Goal: Transaction & Acquisition: Book appointment/travel/reservation

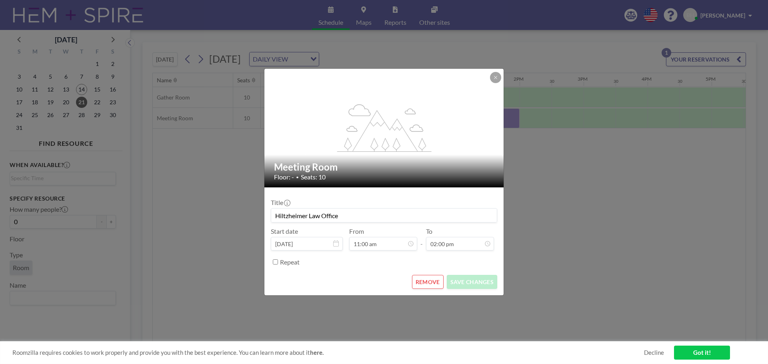
scroll to position [0, 672]
click at [498, 78] on button at bounding box center [495, 77] width 11 height 11
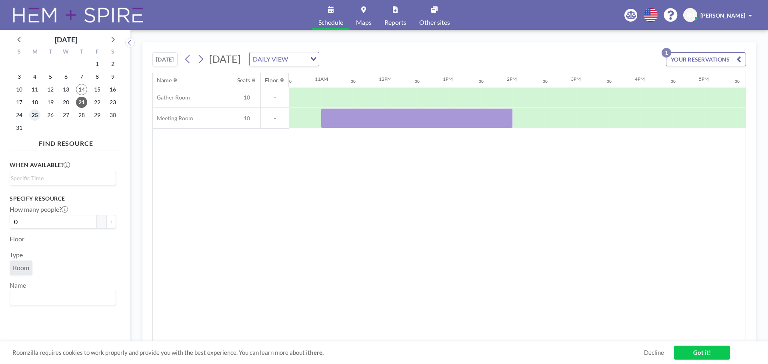
click at [33, 113] on span "25" at bounding box center [34, 115] width 11 height 11
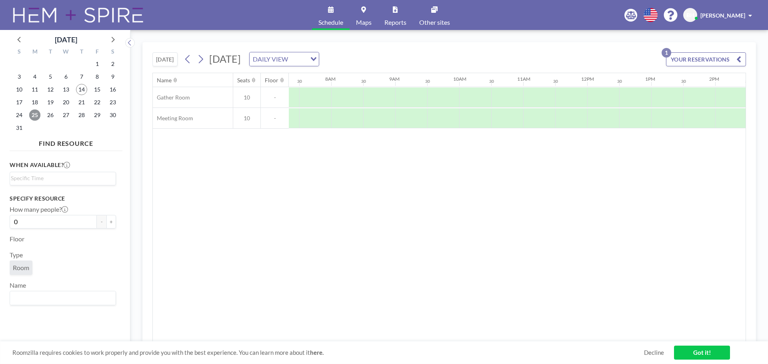
scroll to position [0, 480]
click at [584, 124] on div at bounding box center [593, 118] width 32 height 20
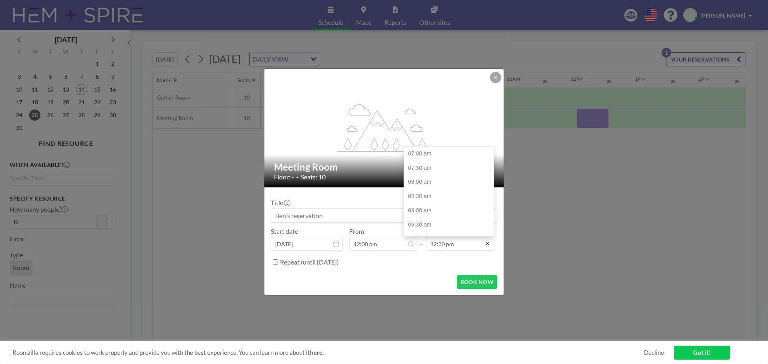
scroll to position [157, 0]
click at [437, 195] on div "02:00 pm" at bounding box center [451, 196] width 94 height 14
type input "02:00 pm"
drag, startPoint x: 336, startPoint y: 215, endPoint x: 205, endPoint y: 212, distance: 131.3
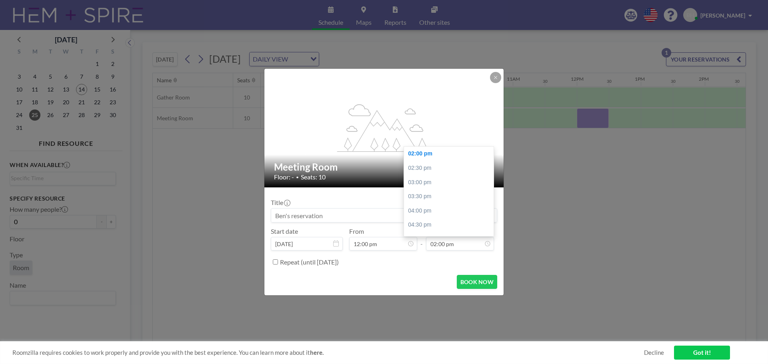
click at [205, 212] on div "flex-grow: 1.2; Meeting Room Floor: - • Seats: 10 Title Start date [DATE] From …" at bounding box center [384, 182] width 768 height 364
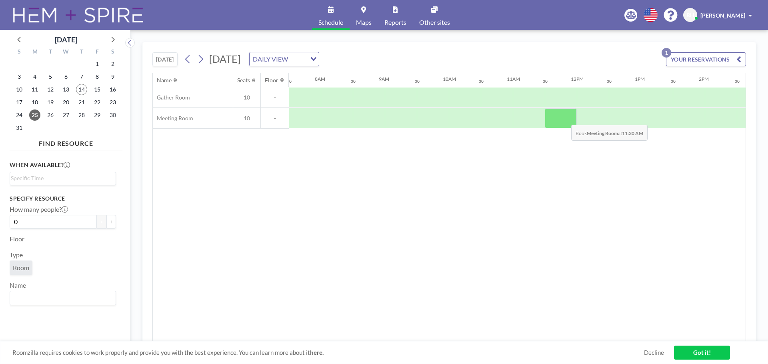
click at [565, 119] on div at bounding box center [561, 118] width 32 height 20
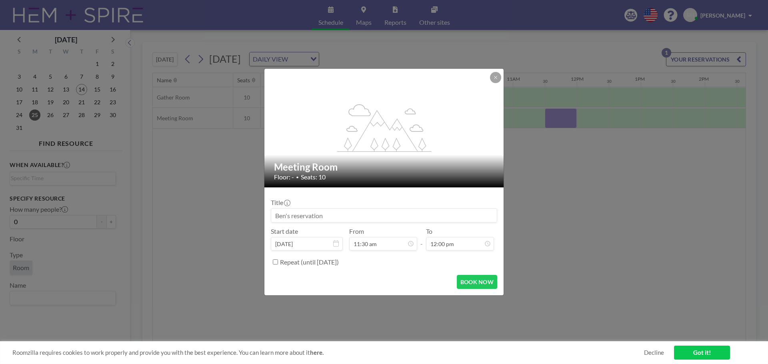
scroll to position [128, 0]
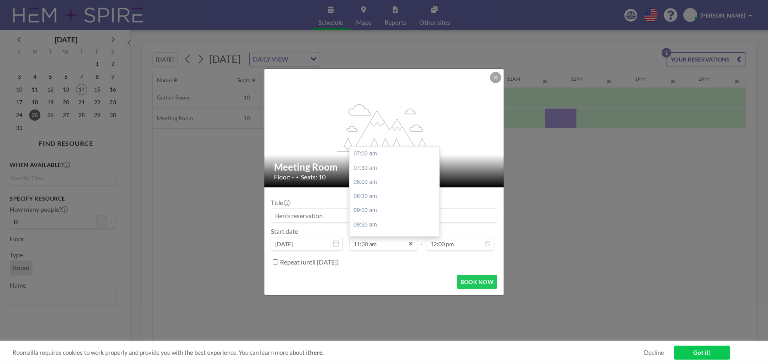
click at [408, 242] on icon at bounding box center [411, 244] width 6 height 6
click at [383, 172] on div "12:00 pm" at bounding box center [397, 168] width 94 height 14
type input "12:00 pm"
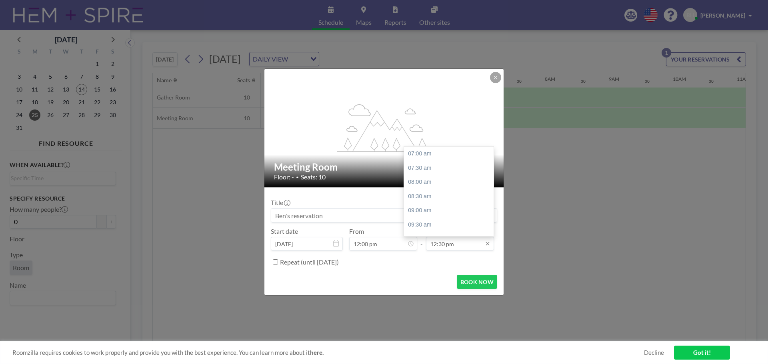
scroll to position [157, 0]
click at [452, 250] on input "12:30 pm" at bounding box center [460, 244] width 68 height 14
click at [441, 193] on div "02:00 pm" at bounding box center [451, 196] width 94 height 14
type input "02:00 pm"
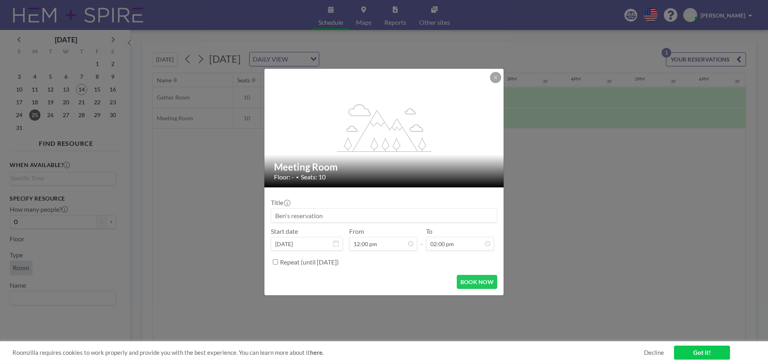
click at [326, 216] on input at bounding box center [384, 216] width 226 height 14
type input "HLO Meeting"
click at [481, 284] on button "BOOK NOW" at bounding box center [477, 282] width 40 height 14
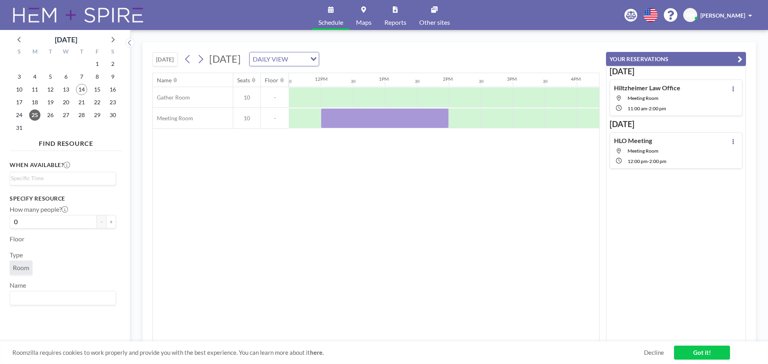
click at [732, 136] on div "HLO Meeting Meeting Room 12:00 PM - 2:00 PM" at bounding box center [676, 150] width 133 height 36
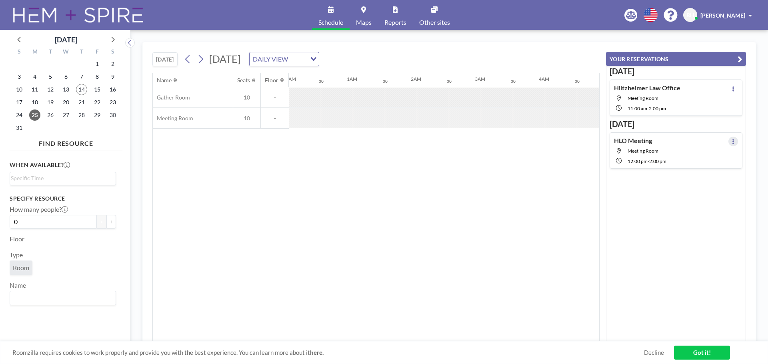
click at [729, 138] on button at bounding box center [733, 142] width 10 height 10
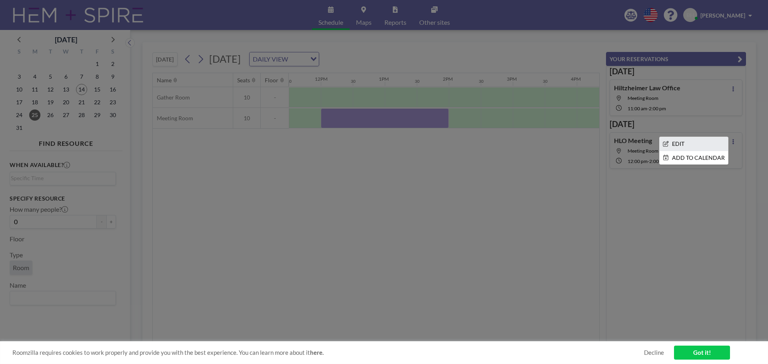
click at [689, 147] on li "EDIT" at bounding box center [694, 144] width 68 height 14
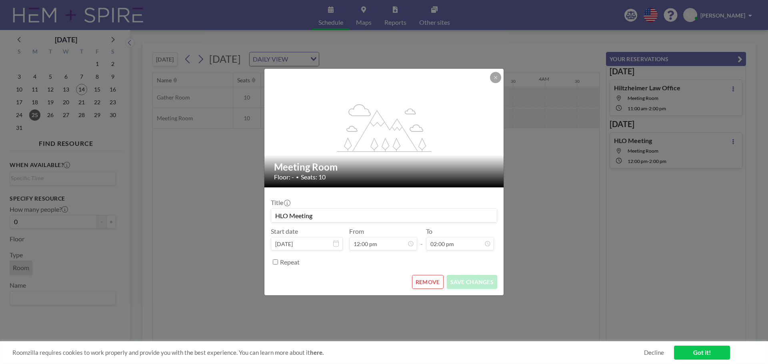
scroll to position [199, 0]
click at [430, 283] on button "REMOVE" at bounding box center [428, 282] width 32 height 14
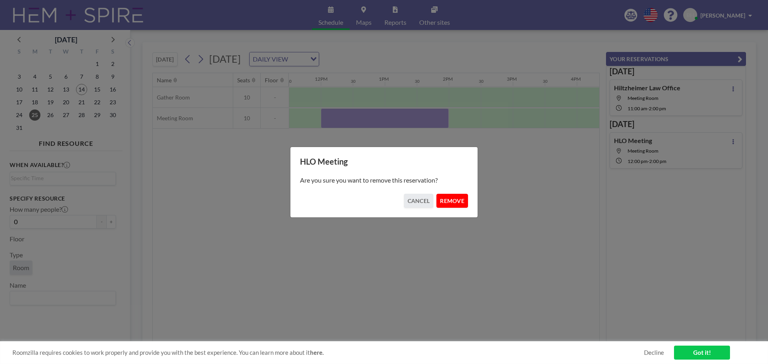
click at [448, 201] on button "REMOVE" at bounding box center [452, 201] width 32 height 14
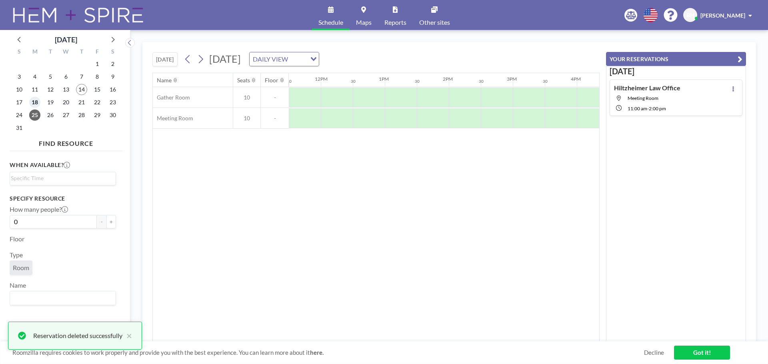
click at [35, 101] on span "18" at bounding box center [34, 102] width 11 height 11
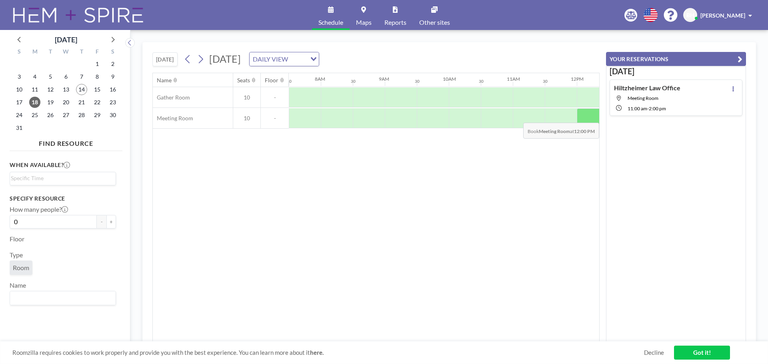
click at [588, 117] on div at bounding box center [593, 118] width 32 height 20
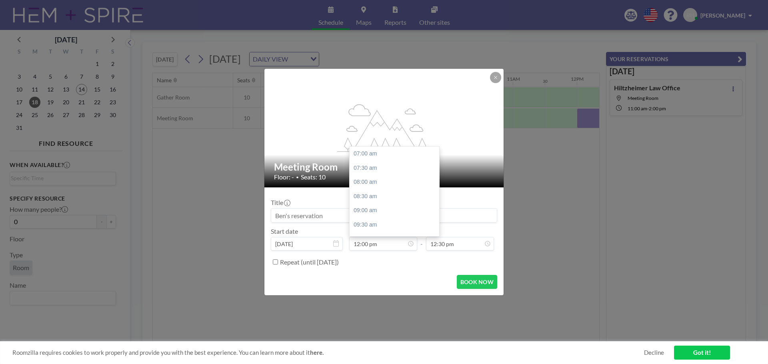
scroll to position [142, 0]
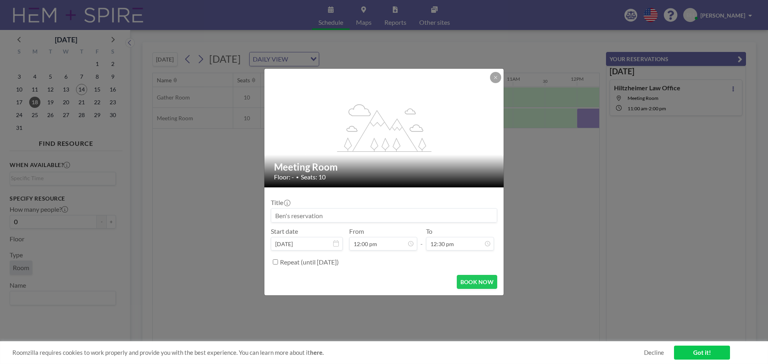
click at [342, 216] on input at bounding box center [384, 216] width 226 height 14
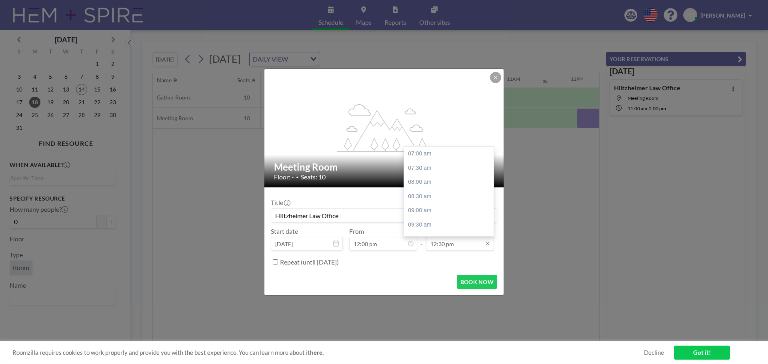
scroll to position [157, 0]
type input "HIltzheimer Law Office"
click at [450, 246] on input "12:30 pm" at bounding box center [460, 244] width 68 height 14
click at [430, 197] on div "02:00 pm" at bounding box center [451, 196] width 94 height 14
type input "02:00 pm"
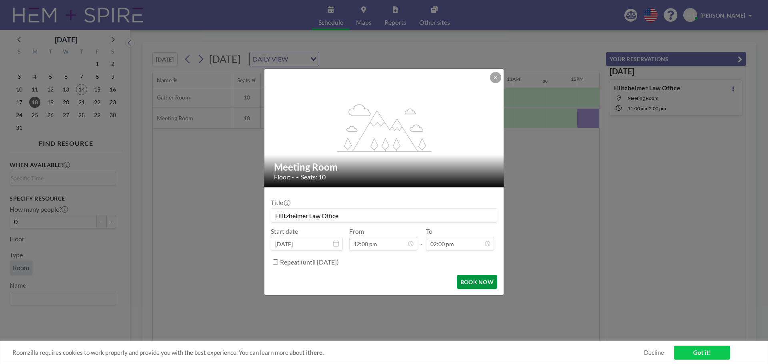
scroll to position [199, 0]
click at [469, 283] on button "BOOK NOW" at bounding box center [477, 282] width 40 height 14
